Goal: Task Accomplishment & Management: Manage account settings

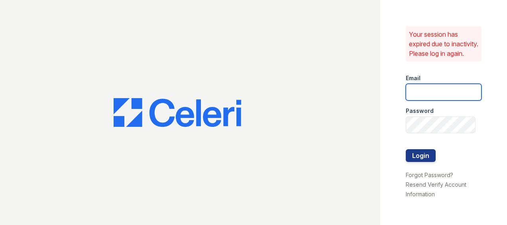
click at [452, 98] on input "email" at bounding box center [443, 92] width 76 height 17
type input "[PERSON_NAME][EMAIL_ADDRESS][PERSON_NAME][DOMAIN_NAME]"
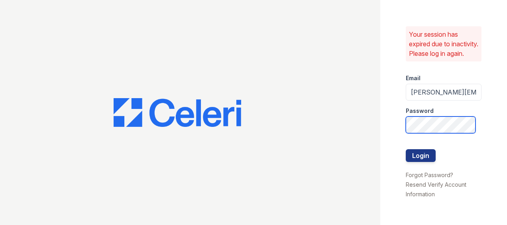
click at [405, 149] on button "Login" at bounding box center [420, 155] width 30 height 13
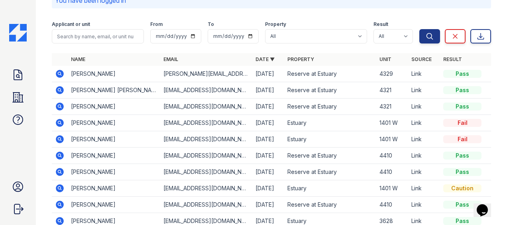
scroll to position [65, 0]
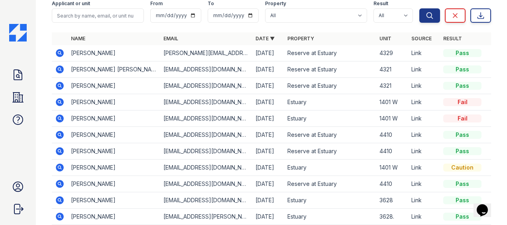
click at [58, 180] on icon at bounding box center [60, 184] width 8 height 8
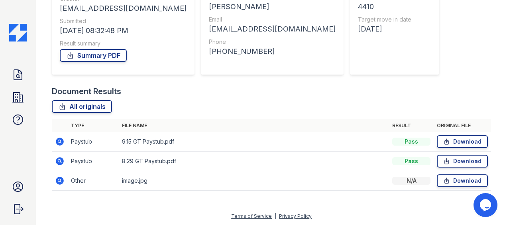
scroll to position [110, 0]
click at [444, 181] on icon at bounding box center [446, 181] width 4 height 6
click at [236, 104] on div "All originals" at bounding box center [271, 106] width 439 height 13
click at [451, 160] on link "Download" at bounding box center [461, 161] width 51 height 13
click at [458, 139] on link "Download" at bounding box center [461, 141] width 51 height 13
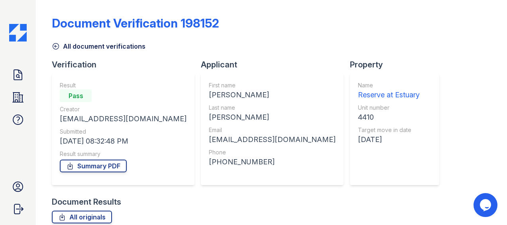
scroll to position [1, 0]
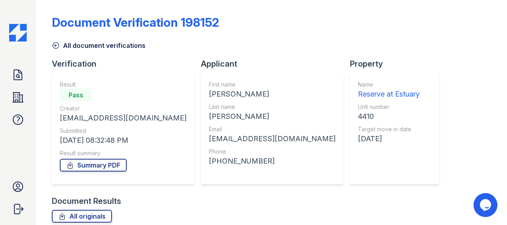
click at [54, 44] on icon at bounding box center [56, 45] width 8 height 8
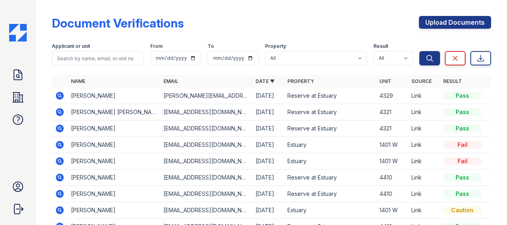
scroll to position [95, 0]
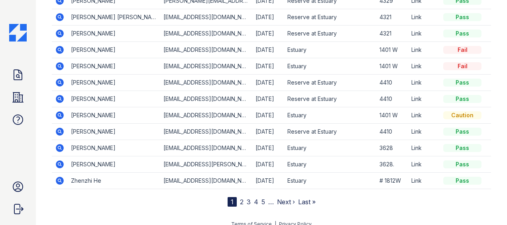
click at [61, 96] on icon at bounding box center [60, 99] width 8 height 8
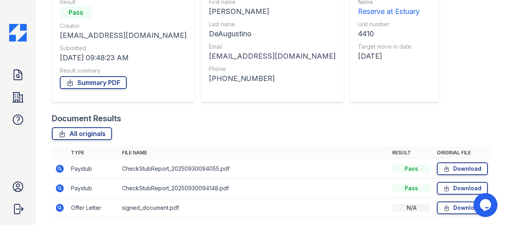
scroll to position [111, 0]
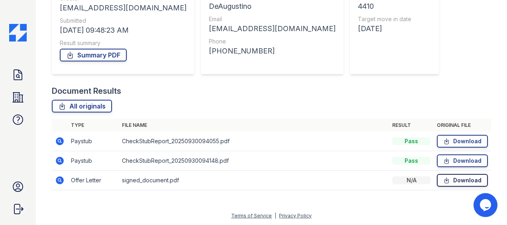
click at [451, 180] on link "Download" at bounding box center [461, 180] width 51 height 13
click at [443, 140] on icon at bounding box center [446, 141] width 7 height 8
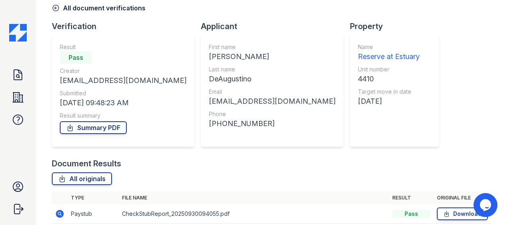
scroll to position [0, 0]
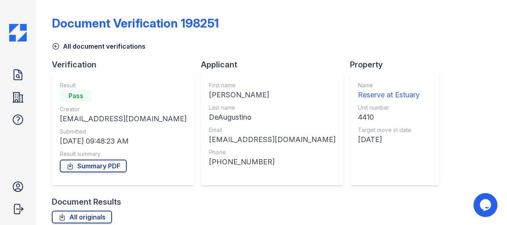
click at [53, 44] on icon at bounding box center [56, 46] width 6 height 6
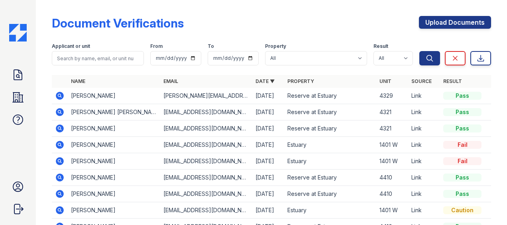
scroll to position [16, 0]
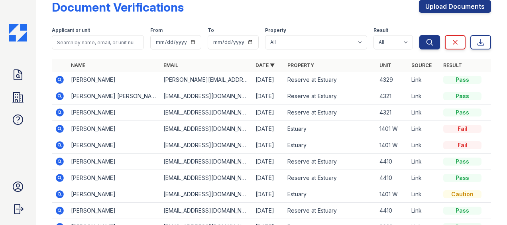
click at [61, 159] on icon at bounding box center [60, 162] width 10 height 10
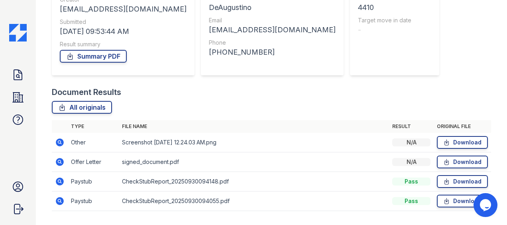
scroll to position [130, 0]
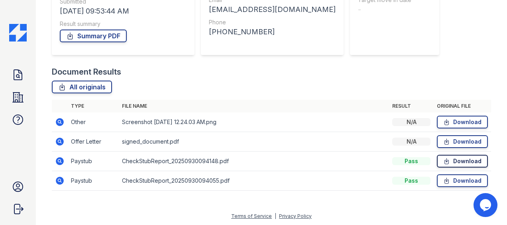
click at [446, 161] on link "Download" at bounding box center [461, 161] width 51 height 13
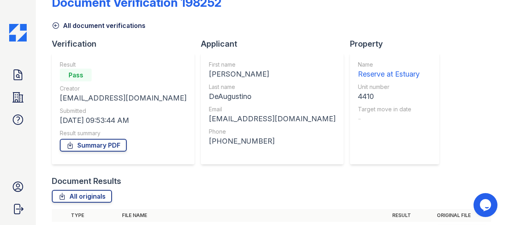
scroll to position [10, 0]
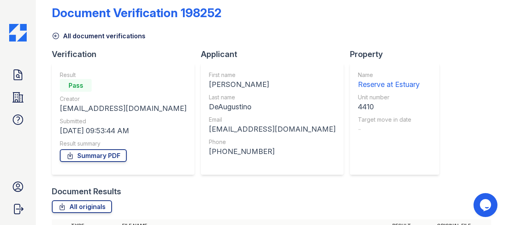
click at [55, 35] on icon at bounding box center [56, 36] width 8 height 8
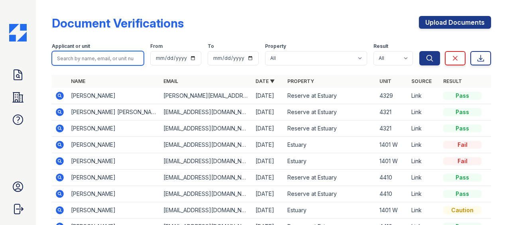
click at [96, 60] on input "search" at bounding box center [98, 58] width 92 height 14
type input "4414"
click at [419, 51] on button "Search" at bounding box center [429, 58] width 21 height 14
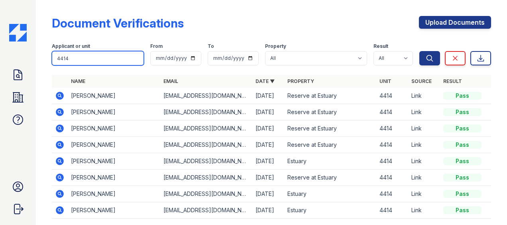
drag, startPoint x: 96, startPoint y: 63, endPoint x: 8, endPoint y: 44, distance: 90.5
click at [8, 44] on div "Doc Verifications Properties FAQ Michelle Diaz Greystar Account Sign out Docume…" at bounding box center [253, 112] width 507 height 225
type input "4410"
click at [419, 51] on button "Search" at bounding box center [429, 58] width 21 height 14
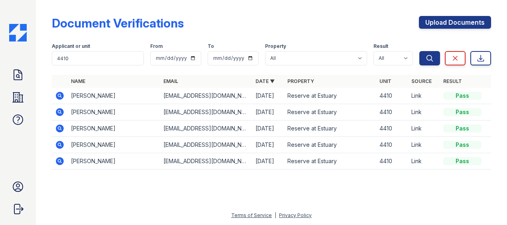
click at [62, 127] on icon at bounding box center [60, 128] width 8 height 8
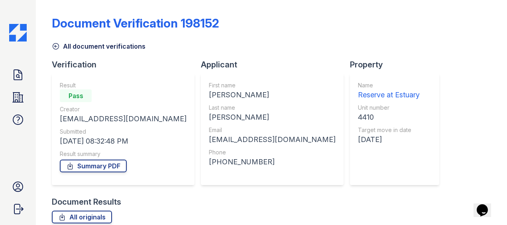
click at [54, 45] on icon at bounding box center [56, 46] width 8 height 8
